Goal: Information Seeking & Learning: Learn about a topic

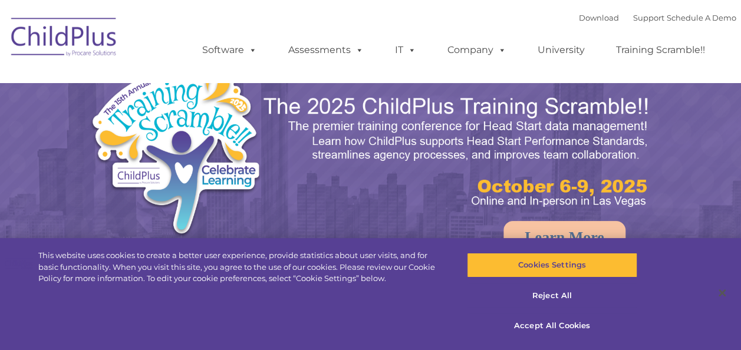
select select "MEDIUM"
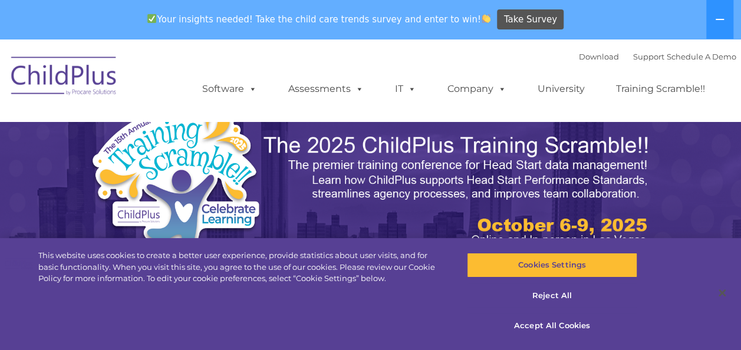
click at [308, 53] on div "Download Support | Schedule A Demo  MENU MENU Software ChildPlus: The original…" at bounding box center [458, 80] width 558 height 65
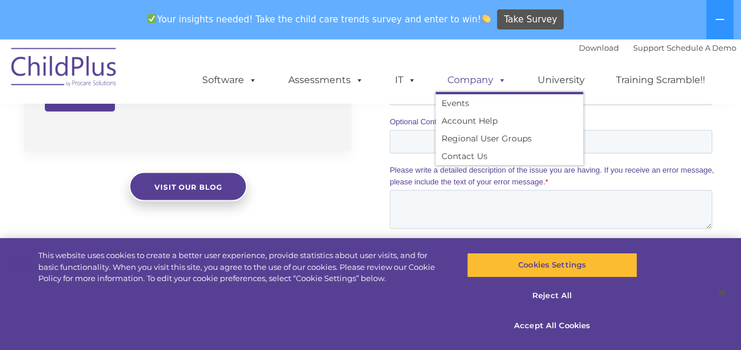
scroll to position [1442, 0]
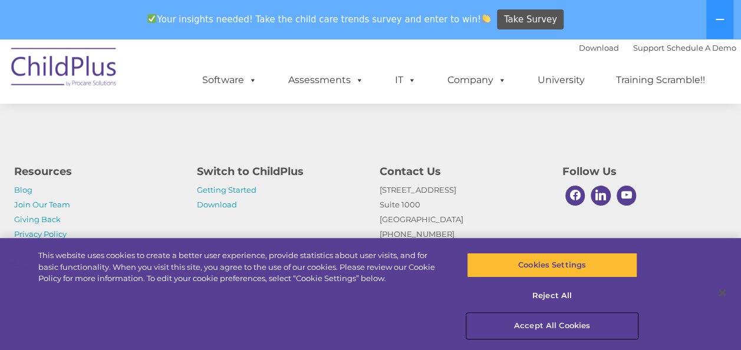
click at [545, 323] on button "Accept All Cookies" at bounding box center [552, 326] width 170 height 25
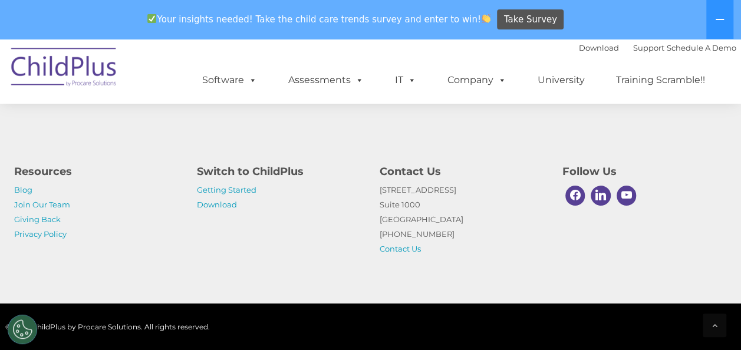
click at [113, 78] on img at bounding box center [64, 69] width 118 height 59
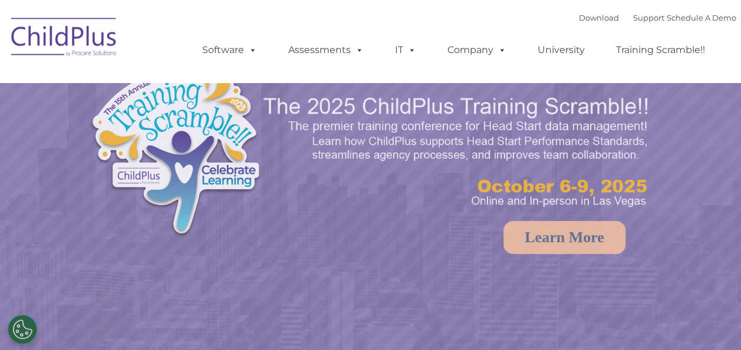
select select "MEDIUM"
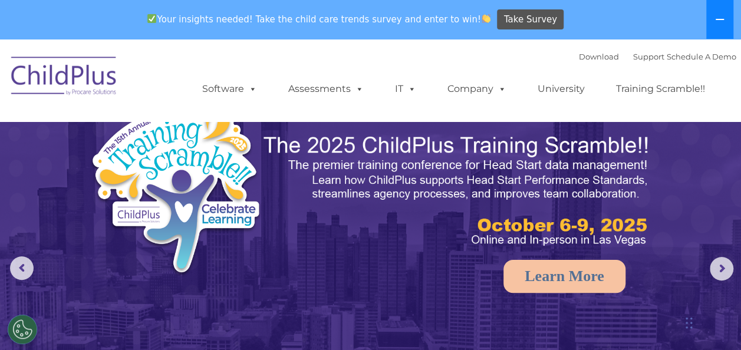
click at [717, 18] on icon at bounding box center [719, 19] width 9 height 9
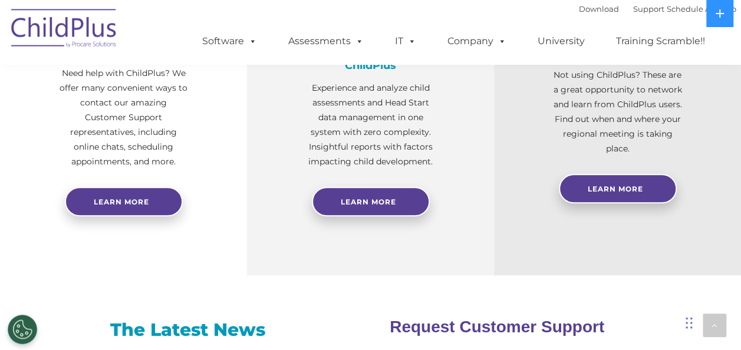
scroll to position [404, 0]
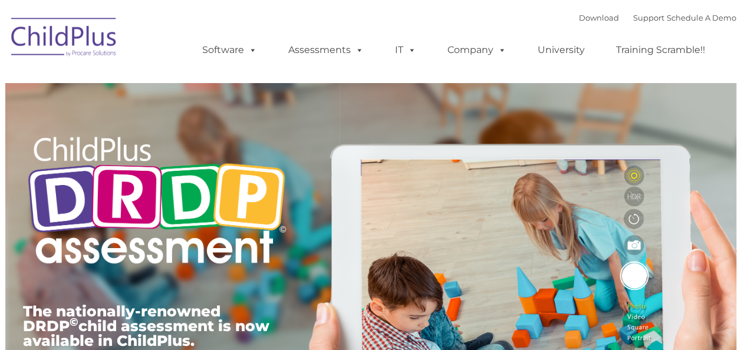
type input ""
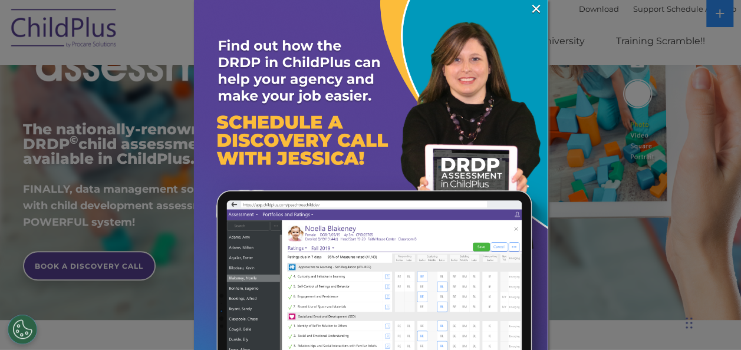
scroll to position [183, 0]
click at [529, 10] on link "×" at bounding box center [536, 9] width 14 height 12
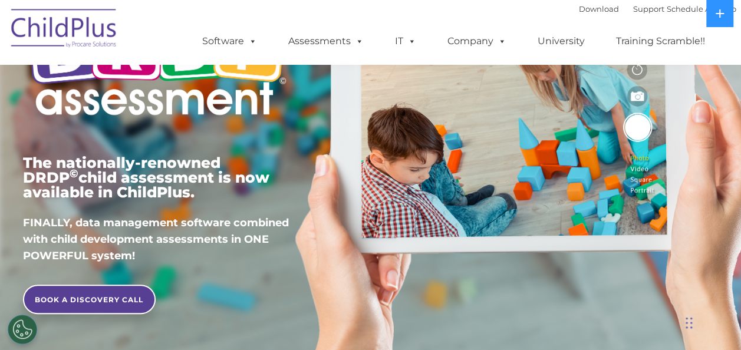
scroll to position [0, 0]
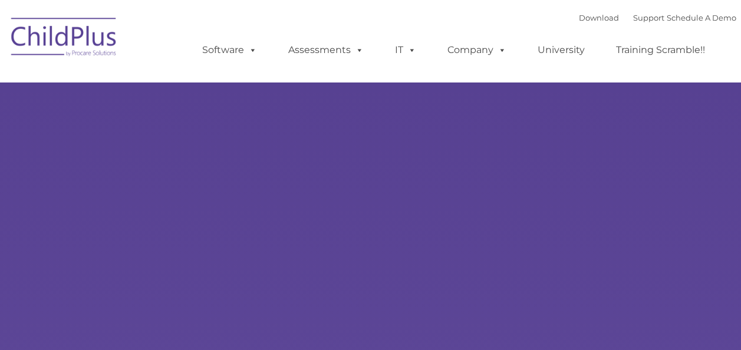
type input ""
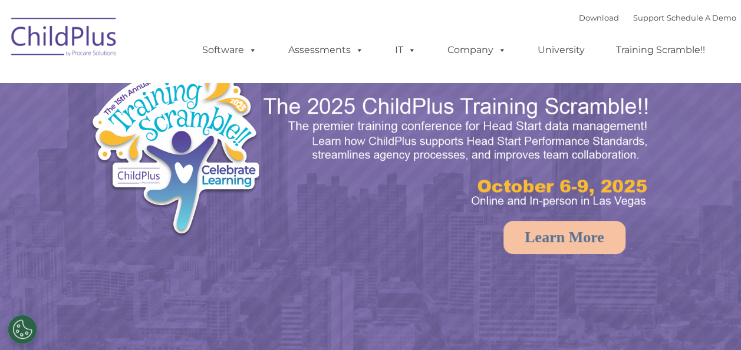
select select "MEDIUM"
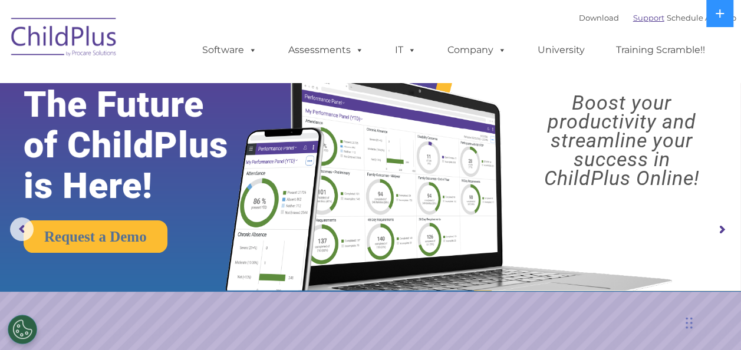
click at [639, 19] on link "Support" at bounding box center [648, 17] width 31 height 9
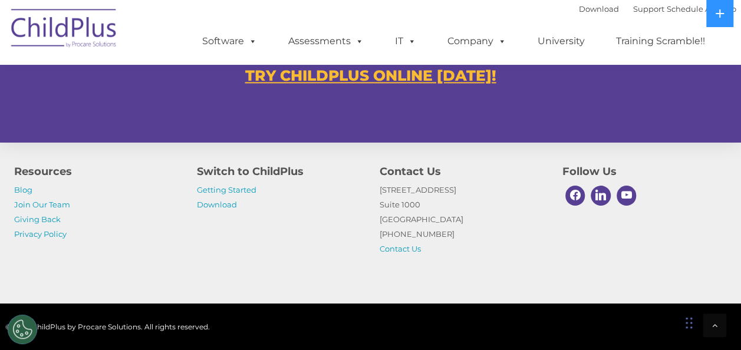
scroll to position [828, 0]
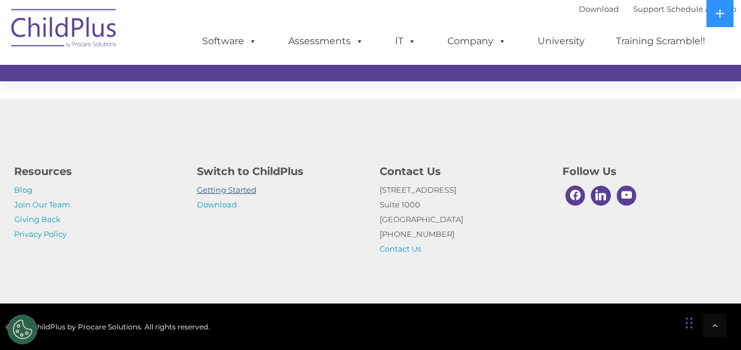
click at [235, 189] on link "Getting Started" at bounding box center [227, 189] width 60 height 9
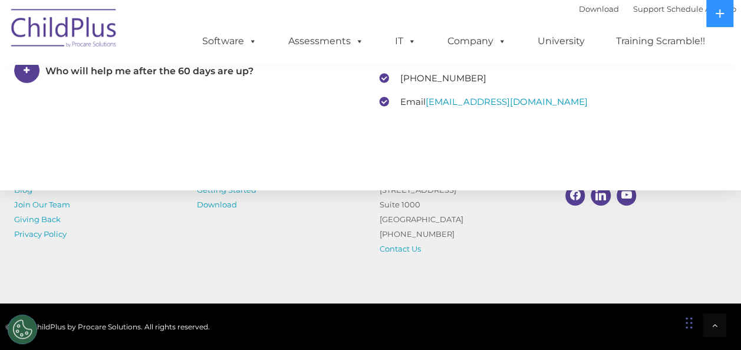
scroll to position [1940, 0]
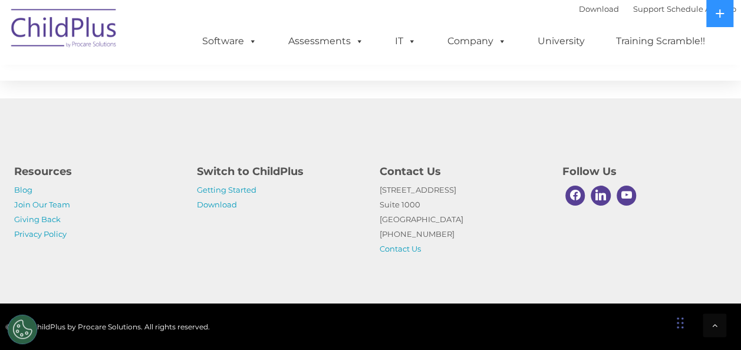
click at [686, 324] on div "Chat Widget" at bounding box center [702, 322] width 59 height 57
click at [679, 327] on div "Chat Widget" at bounding box center [693, 322] width 59 height 57
click at [719, 326] on div at bounding box center [715, 326] width 24 height 24
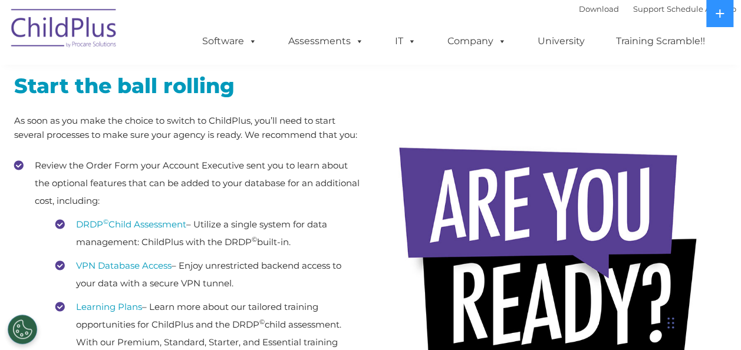
scroll to position [0, 0]
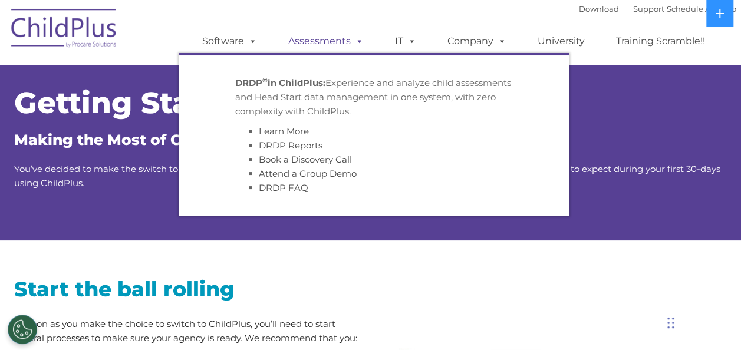
click at [323, 42] on link "Assessments" at bounding box center [326, 41] width 99 height 24
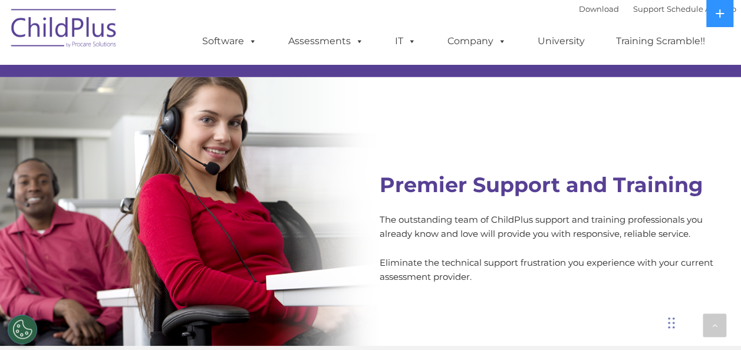
scroll to position [4178, 0]
